Goal: Check status: Check status

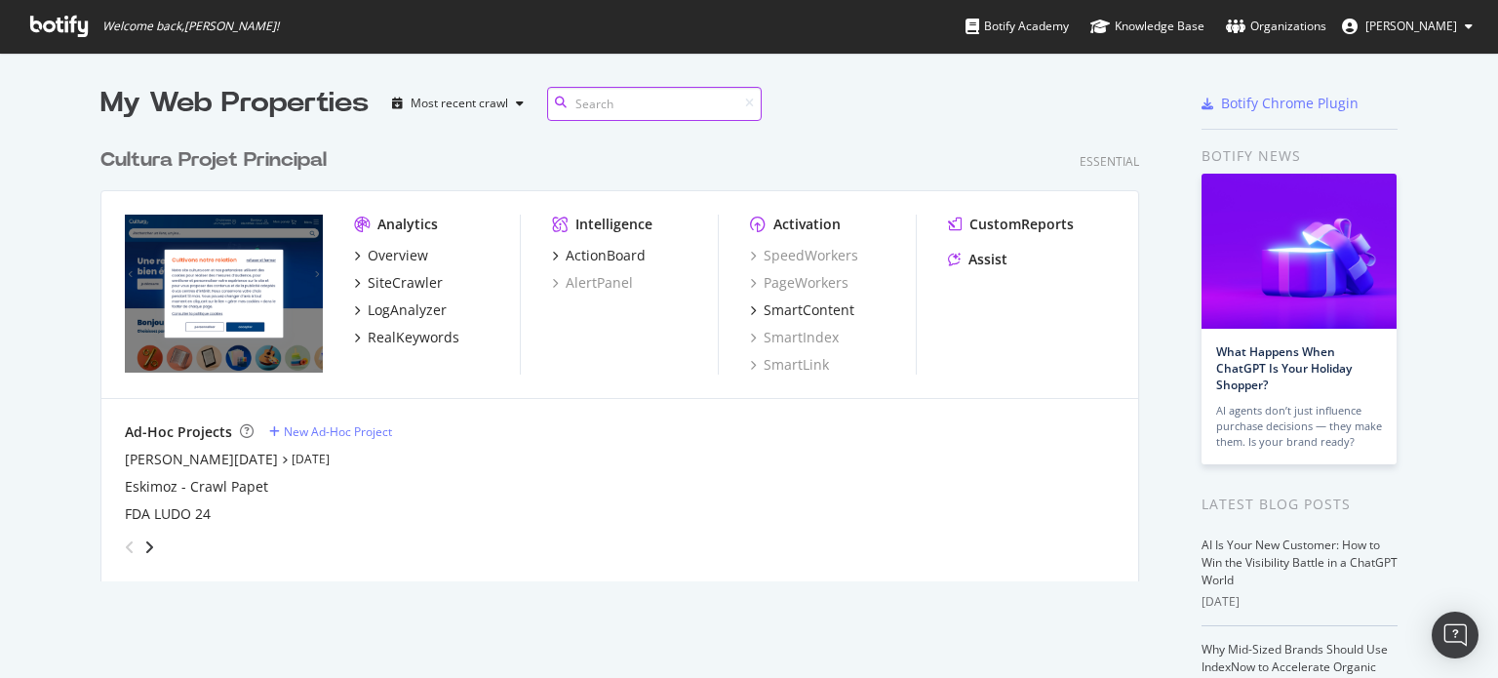
scroll to position [443, 1040]
click at [393, 306] on div "LogAnalyzer" at bounding box center [407, 310] width 79 height 20
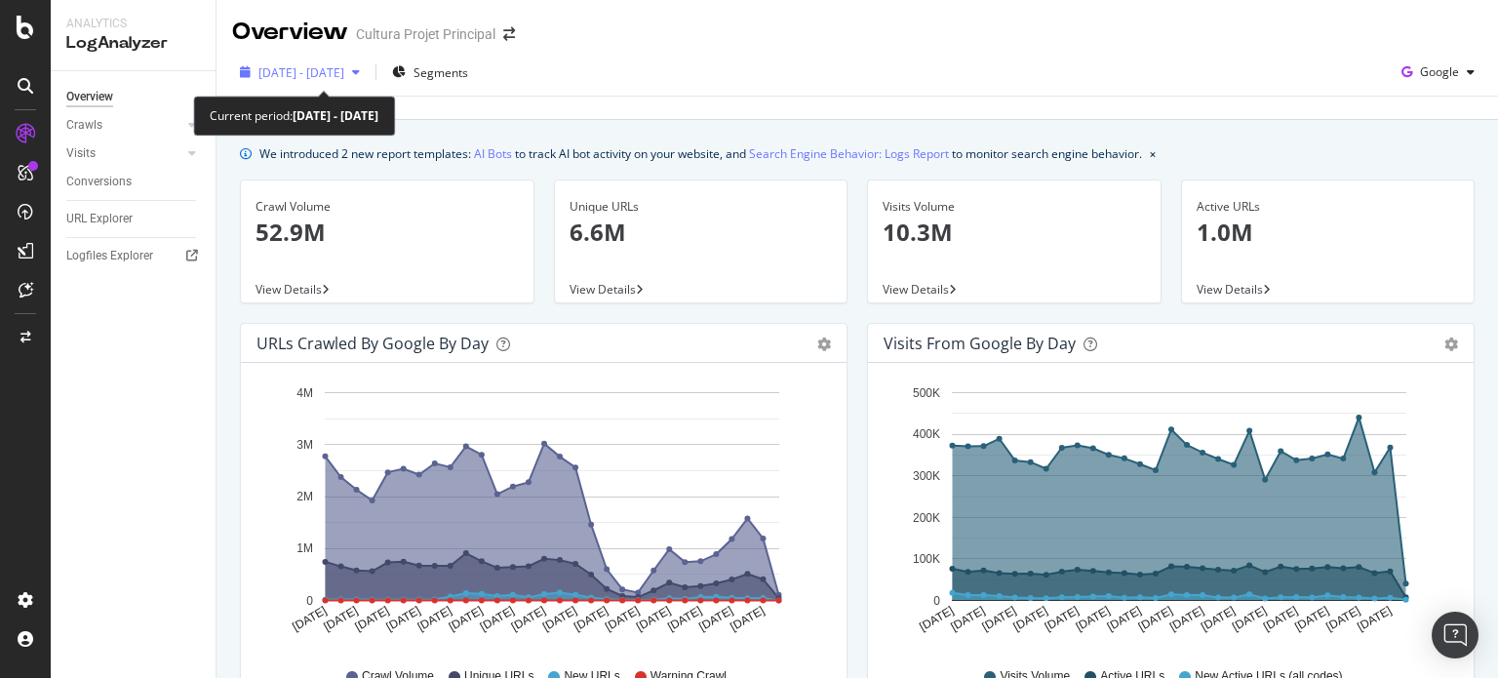
click at [320, 67] on span "[DATE] - [DATE]" at bounding box center [301, 72] width 86 height 17
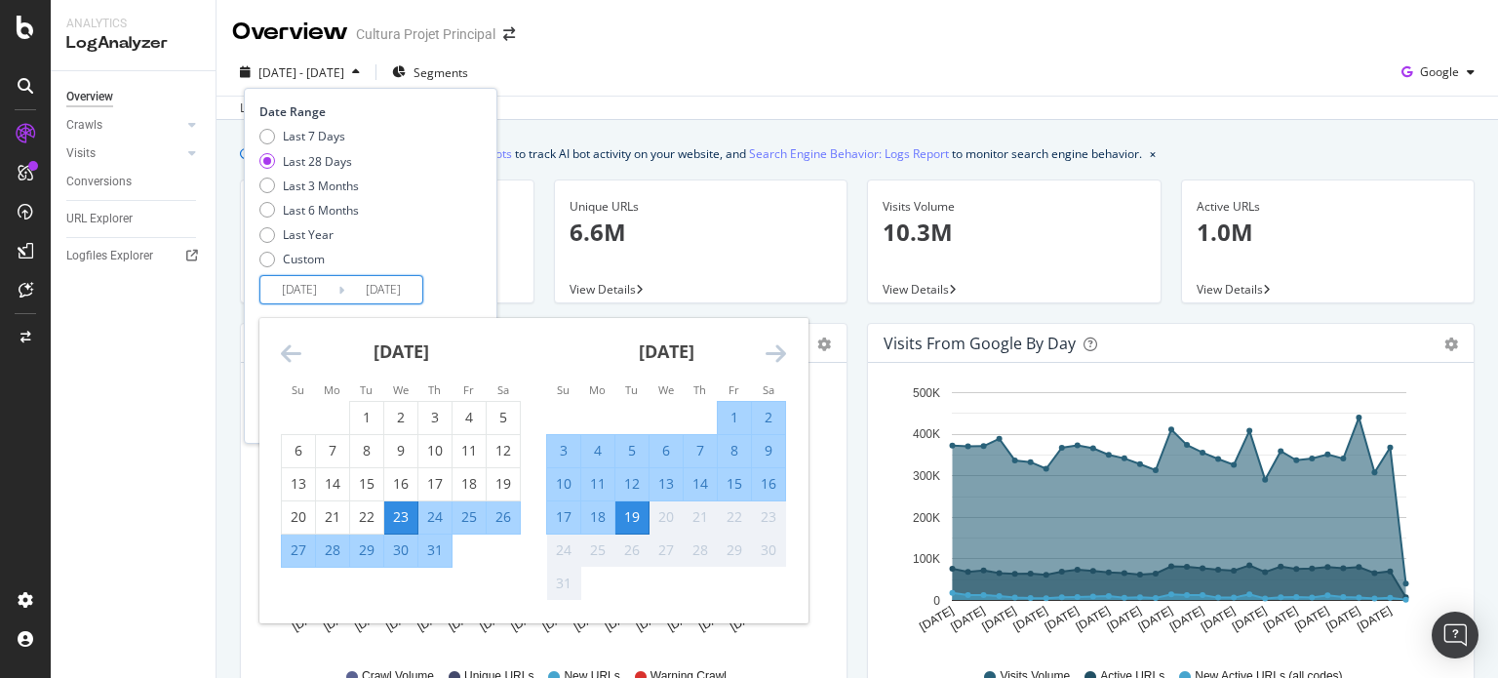
click at [326, 298] on input "[DATE]" at bounding box center [299, 289] width 78 height 27
click at [355, 507] on div "22" at bounding box center [366, 517] width 33 height 20
type input "[DATE]"
click at [606, 514] on div "18" at bounding box center [597, 517] width 33 height 20
type input "[DATE]"
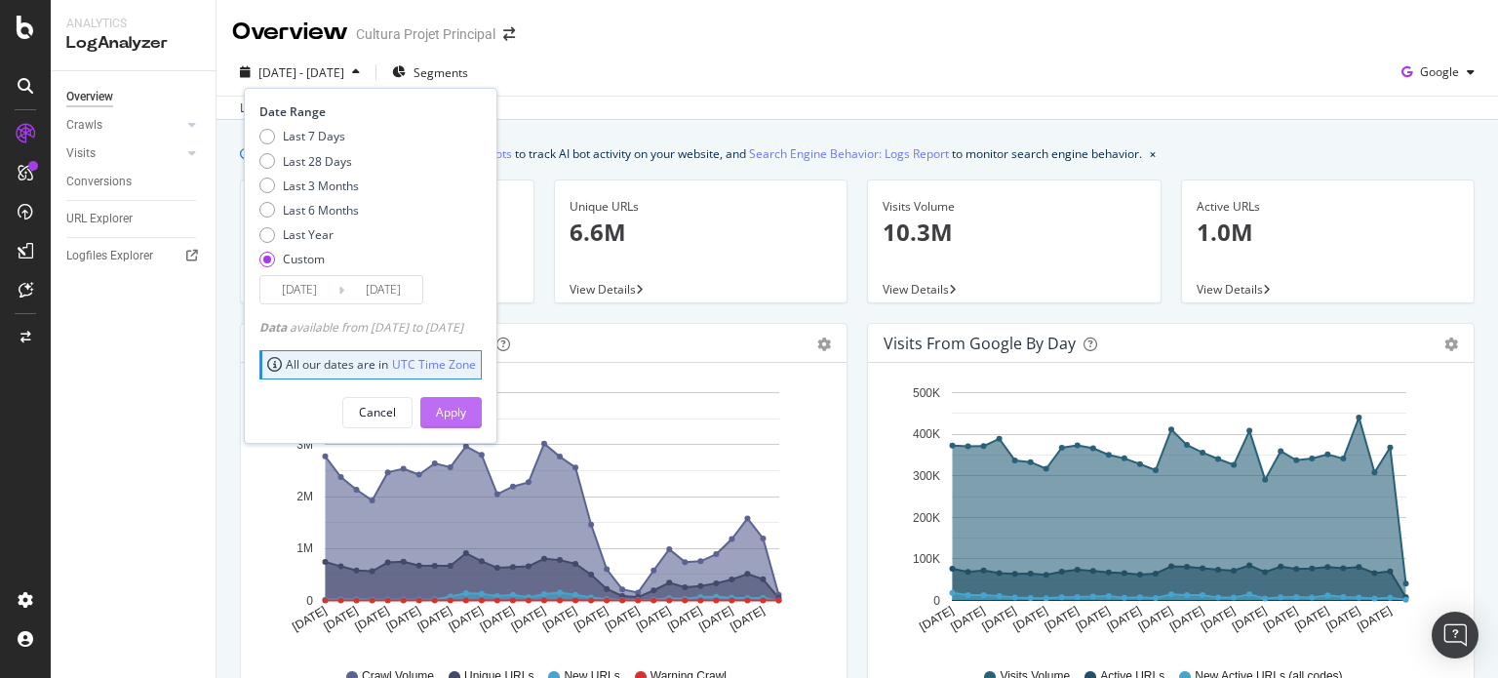
click at [466, 407] on div "Apply" at bounding box center [451, 412] width 30 height 17
